Goal: Transaction & Acquisition: Obtain resource

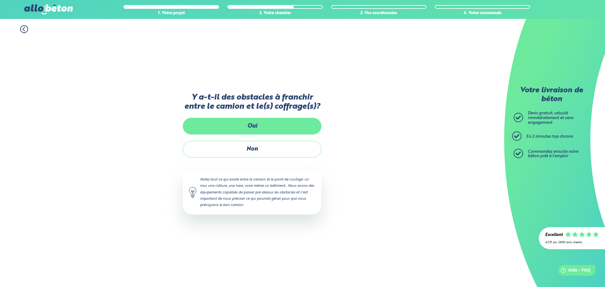
click at [234, 125] on label "Oui" at bounding box center [252, 126] width 139 height 17
click at [0, 0] on input "Oui" at bounding box center [0, 0] width 0 height 0
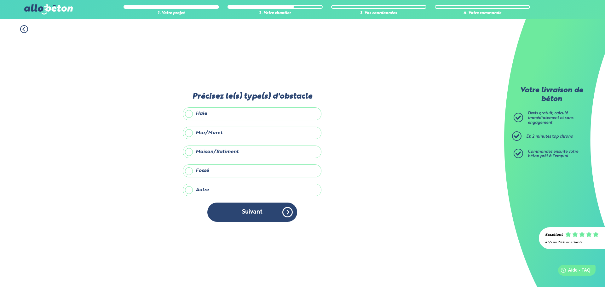
click at [191, 115] on label "Haie" at bounding box center [252, 113] width 139 height 13
click at [0, 0] on input "Haie" at bounding box center [0, 0] width 0 height 0
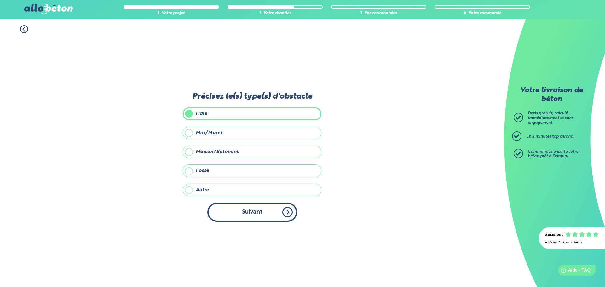
click at [286, 211] on button "Suivant" at bounding box center [252, 211] width 90 height 19
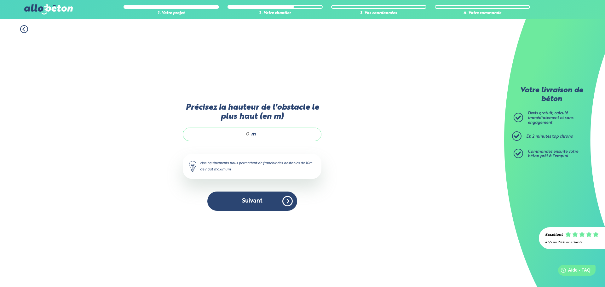
drag, startPoint x: 239, startPoint y: 135, endPoint x: 273, endPoint y: 135, distance: 33.7
click at [273, 135] on div "m" at bounding box center [252, 134] width 139 height 13
type input "1.5"
click at [362, 144] on div "1. Votre projet 2. Votre chantier 3. Vos coordonnées 4. Votre commande Précisez…" at bounding box center [252, 153] width 504 height 268
click at [287, 204] on button "Suivant" at bounding box center [252, 200] width 90 height 19
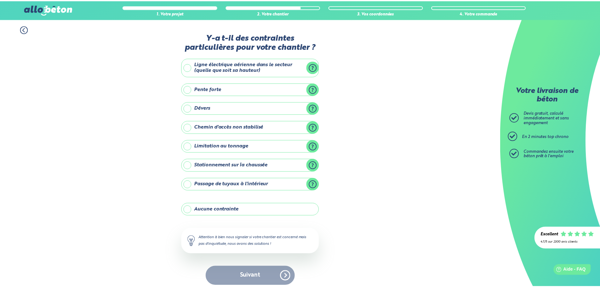
scroll to position [5, 0]
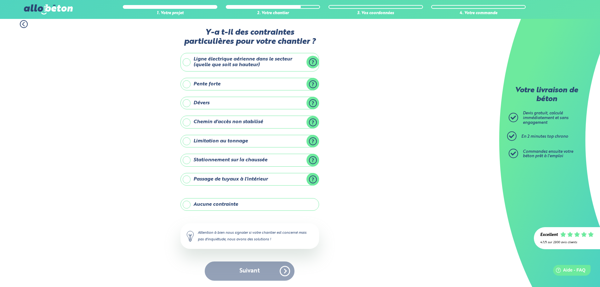
click at [199, 159] on label "Stationnement sur la chaussée" at bounding box center [249, 160] width 139 height 13
click at [0, 0] on input "Stationnement sur la chaussée" at bounding box center [0, 0] width 0 height 0
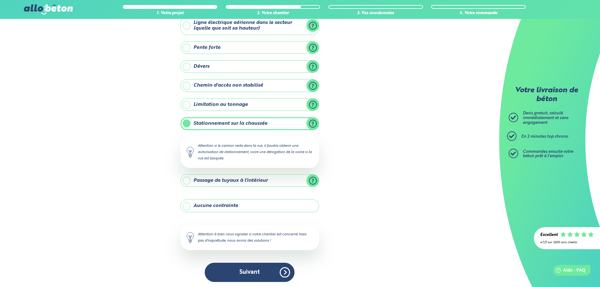
scroll to position [43, 0]
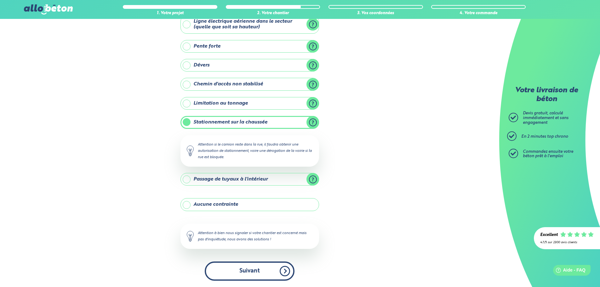
click at [287, 270] on button "Suivant" at bounding box center [250, 270] width 90 height 19
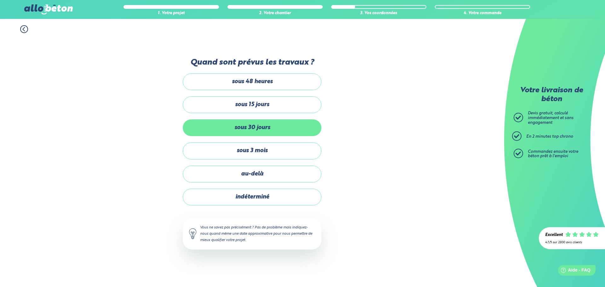
click at [255, 126] on label "sous 30 jours" at bounding box center [252, 127] width 139 height 17
click at [0, 0] on input "sous 30 jours" at bounding box center [0, 0] width 0 height 0
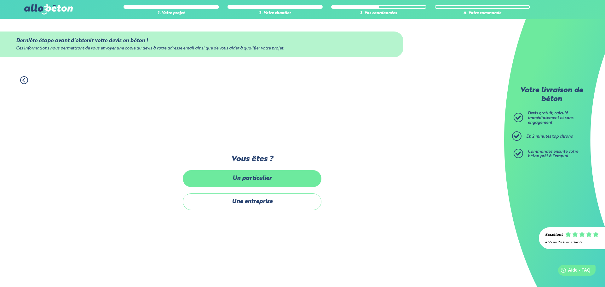
click at [244, 179] on label "Un particulier" at bounding box center [252, 178] width 139 height 17
click at [0, 0] on input "Un particulier" at bounding box center [0, 0] width 0 height 0
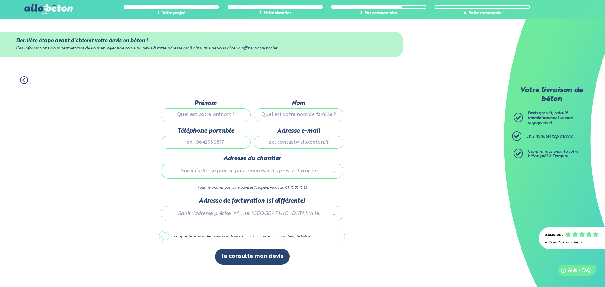
click at [198, 113] on input "Prénom" at bounding box center [206, 114] width 90 height 13
type input "Maxime"
type input "Briere"
type input "0621502923"
type input "brieremaxime.76@gmail.com"
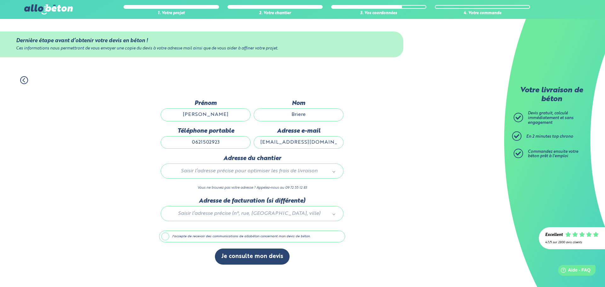
type input "25 route de chaumont"
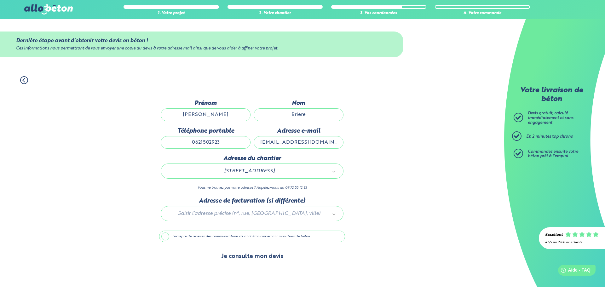
click at [260, 257] on button "Je consulte mon devis" at bounding box center [252, 256] width 75 height 16
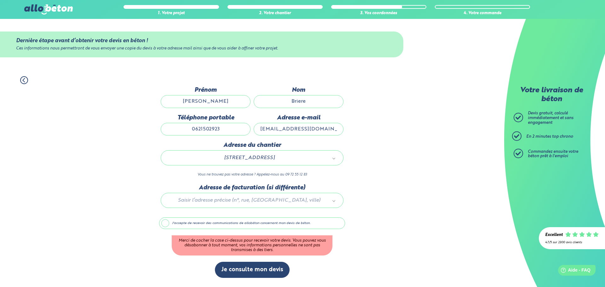
click at [182, 224] on label "J'accepte de recevoir des communications de allobéton concernant mon devis de b…" at bounding box center [252, 223] width 186 height 12
click at [0, 0] on input "J'accepte de recevoir des communications de allobéton concernant mon devis de b…" at bounding box center [0, 0] width 0 height 0
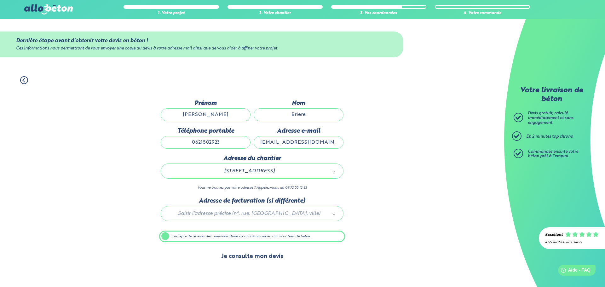
click at [262, 255] on button "Je consulte mon devis" at bounding box center [252, 256] width 75 height 16
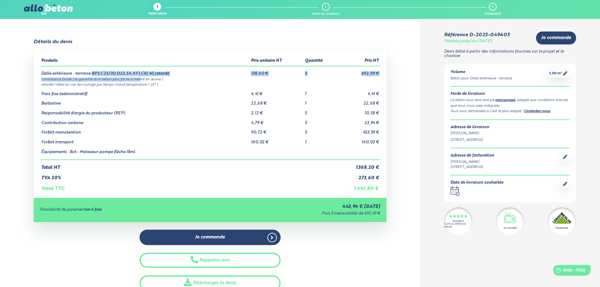
drag, startPoint x: 93, startPoint y: 74, endPoint x: 142, endPoint y: 81, distance: 49.3
click at [142, 81] on tbody "Dalle extérieure - terrasse BPS C25/30,D22,S4,XF1,Cl0,40,retardé 138,60 € 5 692…" at bounding box center [210, 113] width 340 height 94
click at [142, 81] on td "consistance fluide ( la garantie d’un béton plus facile à mettre en œuvre )" at bounding box center [210, 78] width 340 height 5
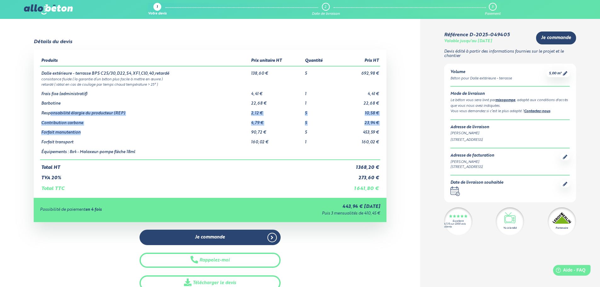
drag, startPoint x: 52, startPoint y: 112, endPoint x: 87, endPoint y: 130, distance: 40.0
click at [87, 130] on tbody "Dalle extérieure - terrasse BPS C25/30,D22,S4,XF1,Cl0,40,retardé 138,60 € 5 692…" at bounding box center [210, 113] width 340 height 94
click at [69, 133] on td "Forfait manutention" at bounding box center [145, 130] width 210 height 10
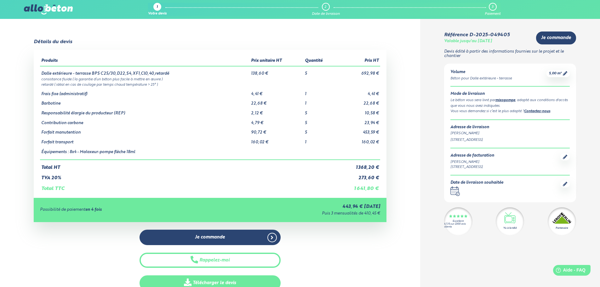
click at [234, 281] on link "Télécharger le devis" at bounding box center [209, 282] width 141 height 15
click at [20, 75] on div "Détails du devis Produits Prix unitaire HT Quantité Prix HT Dalle extérieure - …" at bounding box center [210, 165] width 420 height 252
click at [157, 8] on div "1" at bounding box center [156, 7] width 1 height 4
click at [53, 11] on img at bounding box center [48, 9] width 48 height 10
click at [49, 9] on img at bounding box center [48, 9] width 48 height 10
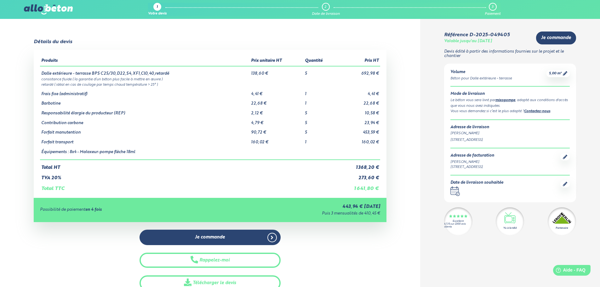
click at [49, 9] on img at bounding box center [48, 9] width 48 height 10
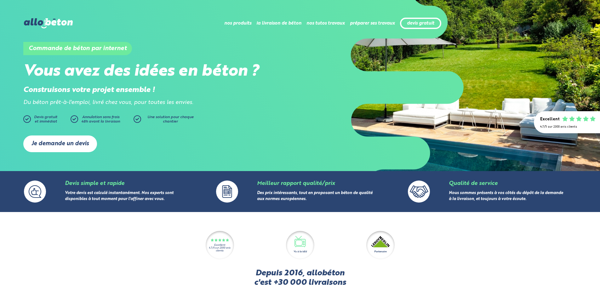
click at [62, 140] on link "Je demande un devis" at bounding box center [60, 143] width 74 height 17
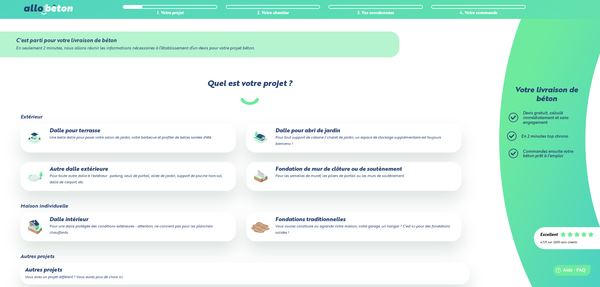
click at [79, 136] on small "Une belle dalle pour poser votre salon de jardin, votre barbecue et profiter de…" at bounding box center [130, 138] width 162 height 4
click at [0, 0] on input "Dalle pour terrasse Une belle dalle pour poser votre salon de jardin, votre bar…" at bounding box center [0, 0] width 0 height 0
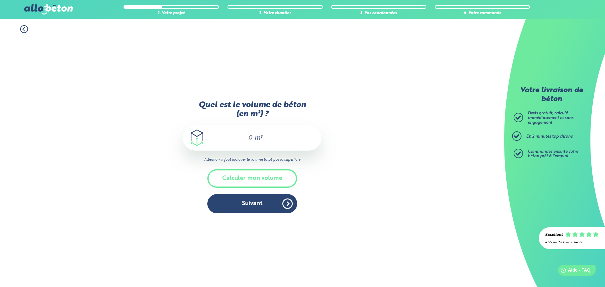
drag, startPoint x: 181, startPoint y: 124, endPoint x: 176, endPoint y: 119, distance: 6.7
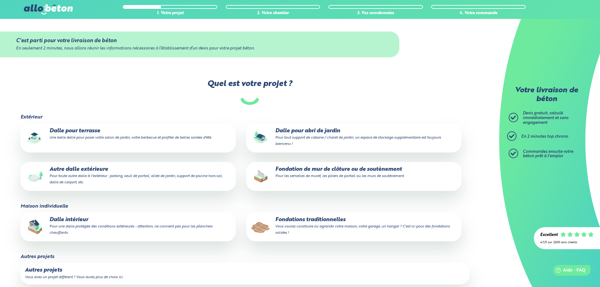
scroll to position [10, 0]
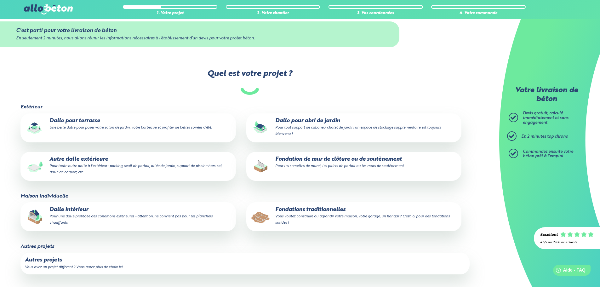
click at [140, 270] on label "Autres projets Vous avez un projet différent ? Vous aurez plus de choix ici." at bounding box center [244, 263] width 449 height 21
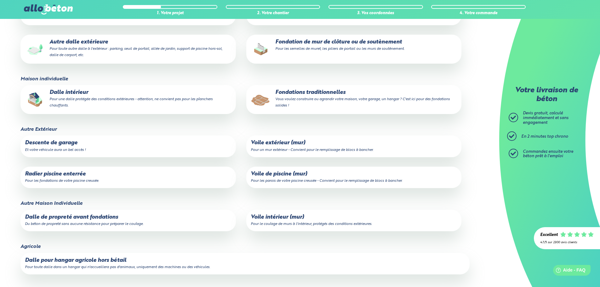
scroll to position [0, 0]
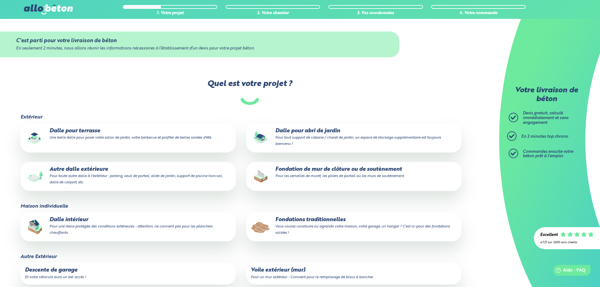
click at [297, 140] on p "Dalle pour abri de jardin Pour tout support de cabane / chalet de jardin, un es…" at bounding box center [354, 137] width 206 height 19
click at [0, 0] on input "Dalle pour abri de jardin Pour tout support de cabane / chalet de jardin, un es…" at bounding box center [0, 0] width 0 height 0
click at [164, 138] on small "Une belle dalle pour poser votre salon de jardin, votre barbecue et profiter de…" at bounding box center [130, 138] width 162 height 4
click at [0, 0] on input "Dalle pour terrasse Une belle dalle pour poser votre salon de jardin, votre bar…" at bounding box center [0, 0] width 0 height 0
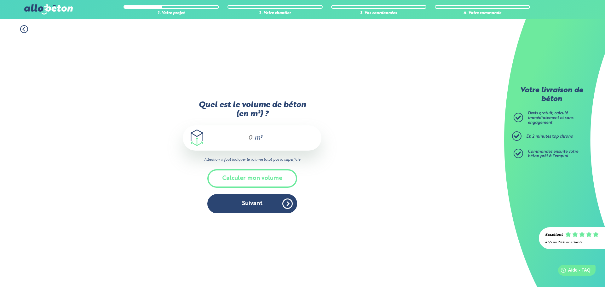
click at [242, 142] on div "m³" at bounding box center [252, 137] width 139 height 25
type input "7.5"
click at [270, 206] on button "Suivant" at bounding box center [252, 203] width 90 height 19
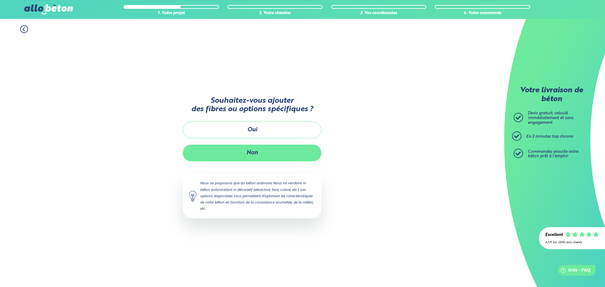
click at [252, 150] on button "Non" at bounding box center [252, 153] width 139 height 17
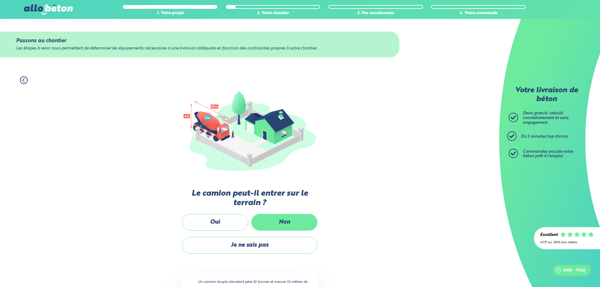
click at [277, 217] on label "Non" at bounding box center [284, 222] width 66 height 17
click at [0, 0] on input "Non" at bounding box center [0, 0] width 0 height 0
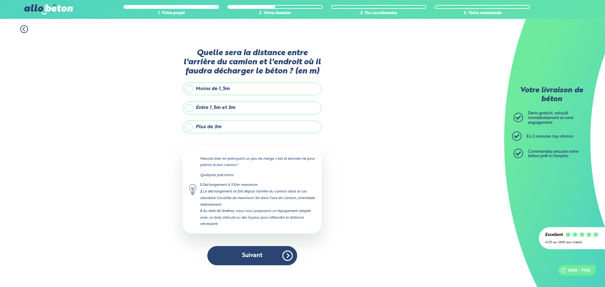
click at [206, 128] on label "Plus de 3m" at bounding box center [252, 127] width 139 height 13
click at [0, 0] on input "Plus de 3m" at bounding box center [0, 0] width 0 height 0
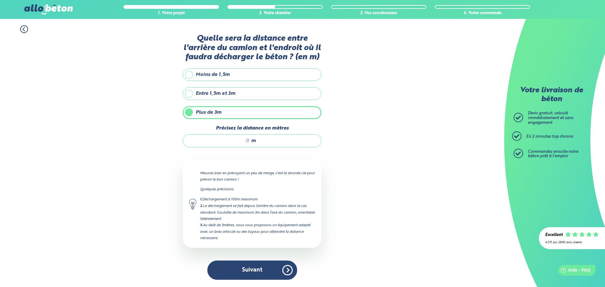
click at [236, 146] on div "m" at bounding box center [252, 140] width 139 height 13
type input "13"
click at [285, 274] on button "Suivant" at bounding box center [252, 269] width 90 height 19
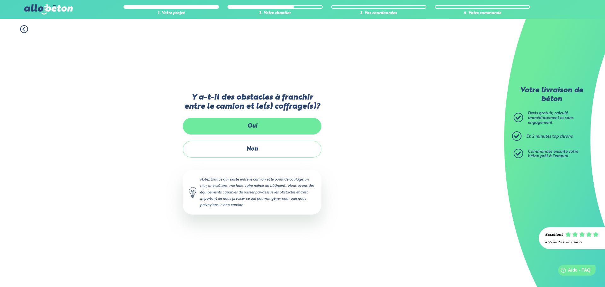
click at [255, 132] on label "Oui" at bounding box center [252, 126] width 139 height 17
click at [0, 0] on input "Oui" at bounding box center [0, 0] width 0 height 0
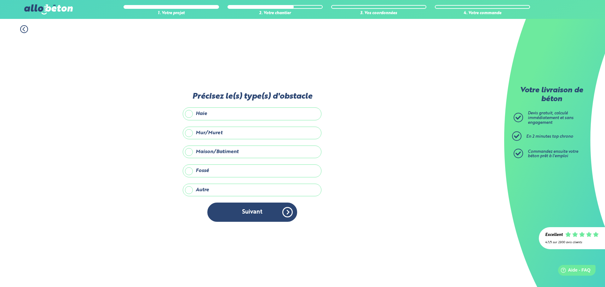
click at [216, 131] on label "Mur/Muret" at bounding box center [252, 133] width 139 height 13
click at [0, 0] on input "Mur/Muret" at bounding box center [0, 0] width 0 height 0
click at [216, 113] on label "Haie" at bounding box center [252, 113] width 139 height 13
click at [0, 0] on input "Haie" at bounding box center [0, 0] width 0 height 0
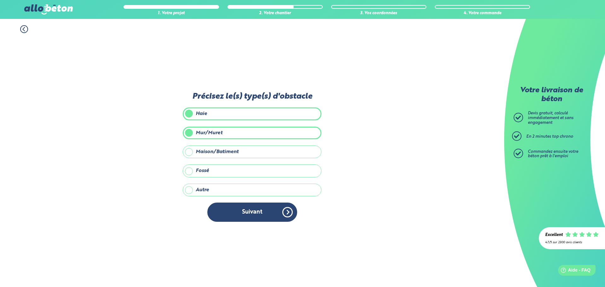
click at [219, 134] on label "Mur/Muret" at bounding box center [252, 133] width 139 height 13
click at [0, 0] on input "Mur/Muret" at bounding box center [0, 0] width 0 height 0
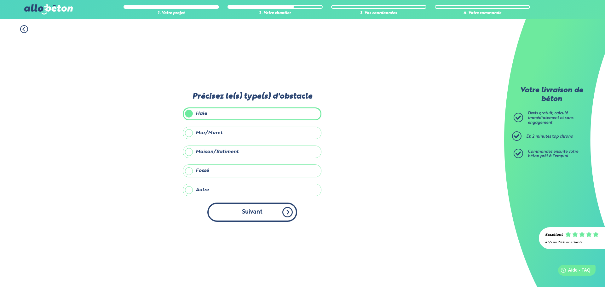
click at [287, 209] on button "Suivant" at bounding box center [252, 211] width 90 height 19
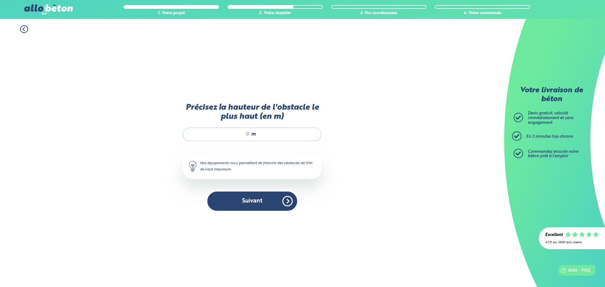
click at [238, 134] on input "Précisez la hauteur de l'obstacle le plus haut (en m)" at bounding box center [219, 134] width 60 height 6
type input "1.5"
click at [282, 199] on button "Suivant" at bounding box center [252, 200] width 90 height 19
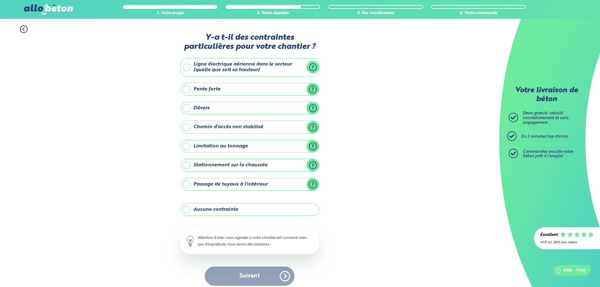
click at [221, 165] on label "Stationnement sur la chaussée" at bounding box center [249, 165] width 139 height 13
click at [0, 0] on input "Stationnement sur la chaussée" at bounding box center [0, 0] width 0 height 0
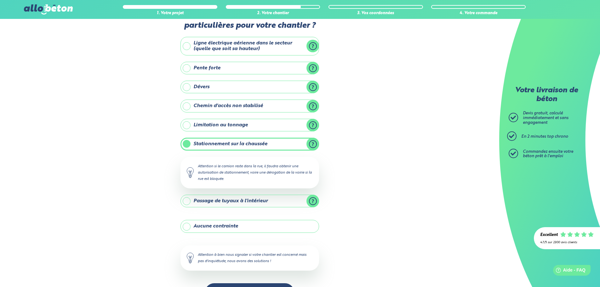
scroll to position [43, 0]
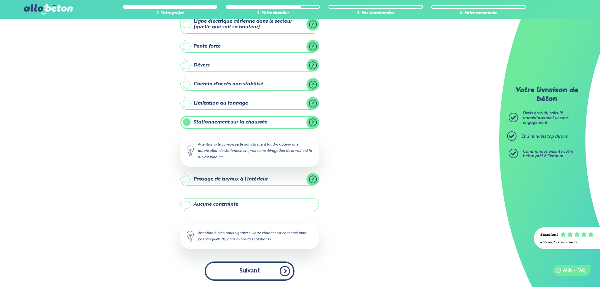
click at [276, 270] on button "Suivant" at bounding box center [250, 270] width 90 height 19
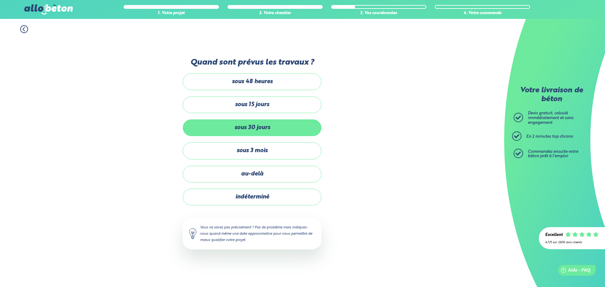
click at [259, 134] on label "sous 30 jours" at bounding box center [252, 127] width 139 height 17
click at [0, 0] on input "sous 30 jours" at bounding box center [0, 0] width 0 height 0
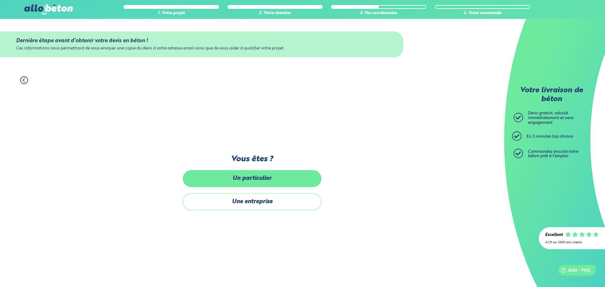
click at [262, 181] on label "Un particulier" at bounding box center [252, 178] width 139 height 17
click at [0, 0] on input "Un particulier" at bounding box center [0, 0] width 0 height 0
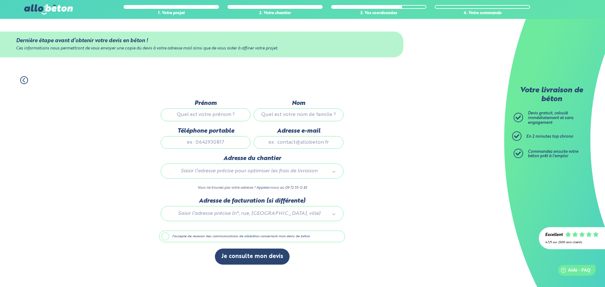
click at [215, 113] on input "Prénom" at bounding box center [206, 114] width 90 height 13
type input "Maxime"
type input "Briere"
type input "0621502923"
type input "brieremaxime.76@gmail.com"
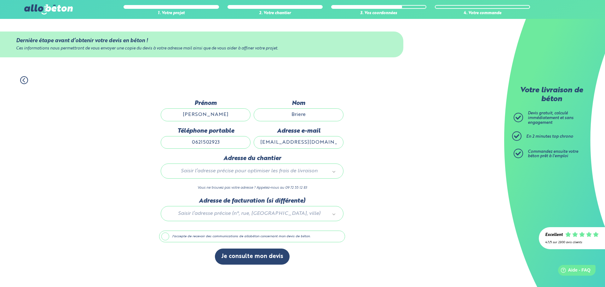
type input "25 route de chaumont"
click at [210, 236] on label "J'accepte de recevoir des communications de allobéton concernant mon devis de b…" at bounding box center [252, 236] width 186 height 12
click at [0, 0] on input "J'accepte de recevoir des communications de allobéton concernant mon devis de b…" at bounding box center [0, 0] width 0 height 0
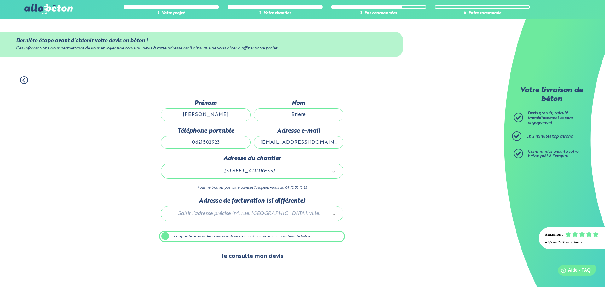
click at [267, 258] on button "Je consulte mon devis" at bounding box center [252, 256] width 75 height 16
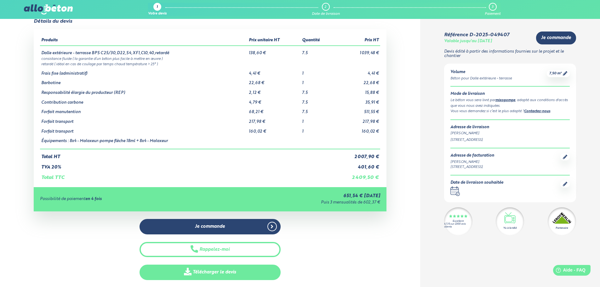
scroll to position [31, 0]
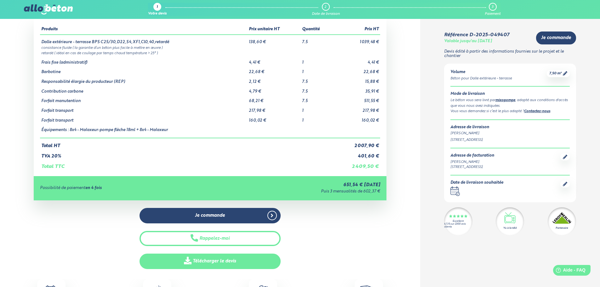
click at [216, 256] on link "Télécharger le devis" at bounding box center [209, 260] width 141 height 15
